Goal: Navigation & Orientation: Go to known website

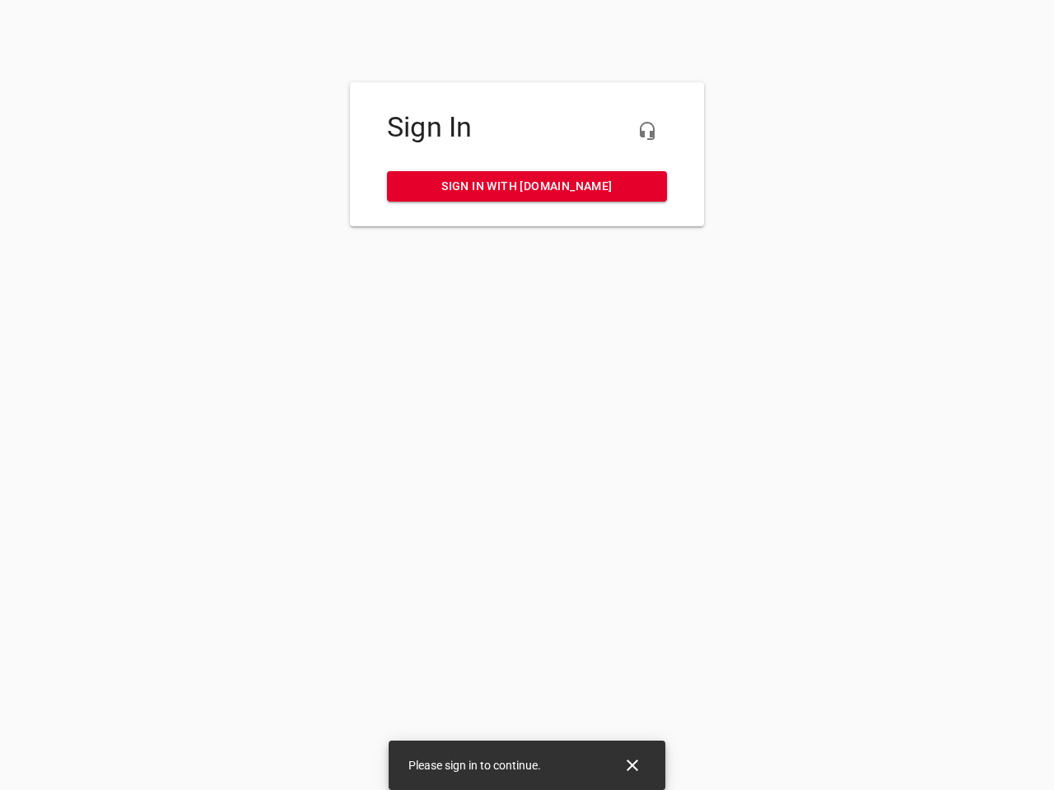
click at [647, 131] on icon "button" at bounding box center [647, 131] width 20 height 20
click at [632, 766] on icon "Close" at bounding box center [632, 766] width 12 height 12
